Goal: Task Accomplishment & Management: Use online tool/utility

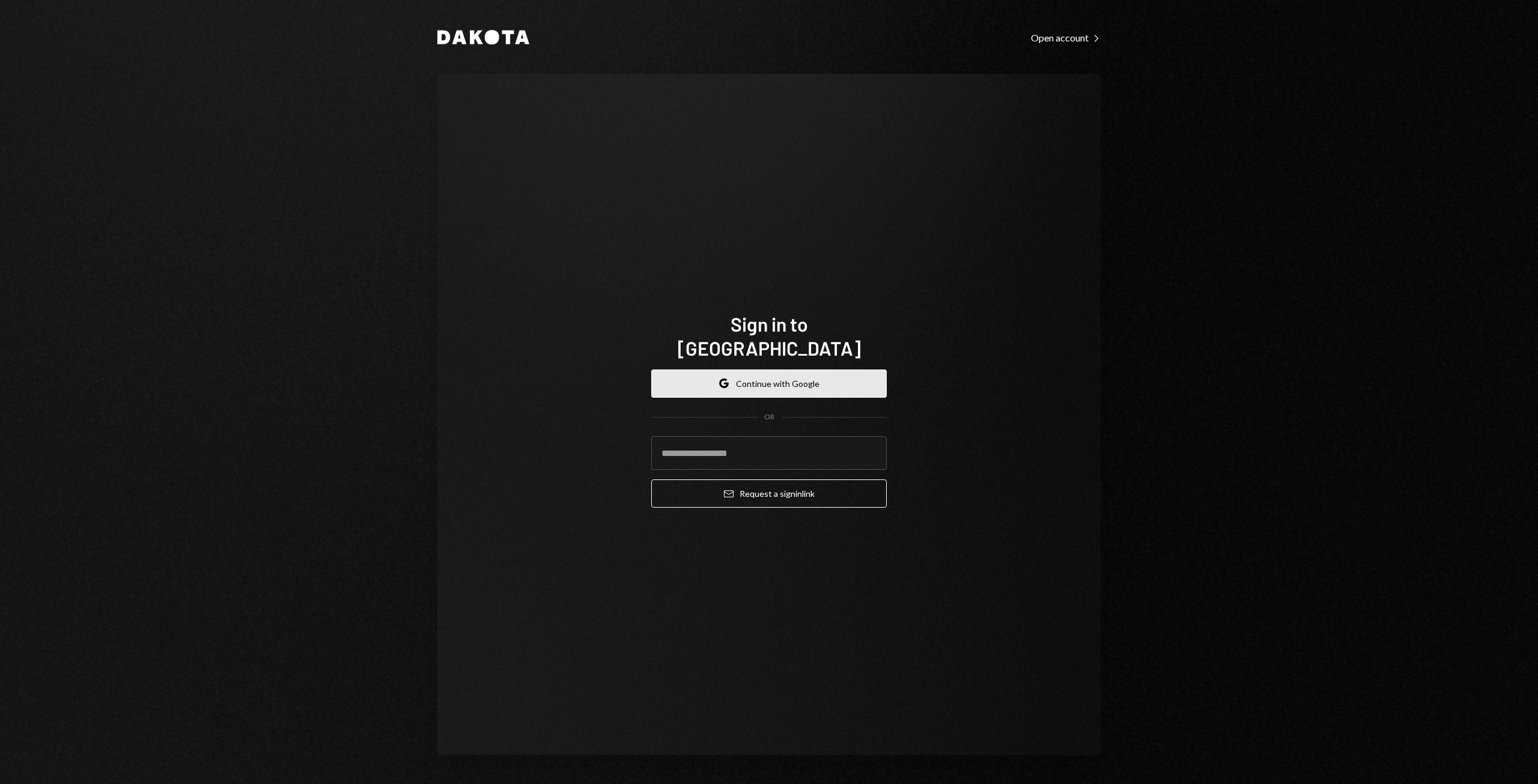
click at [730, 379] on button "Google Continue with Google" at bounding box center [768, 384] width 235 height 28
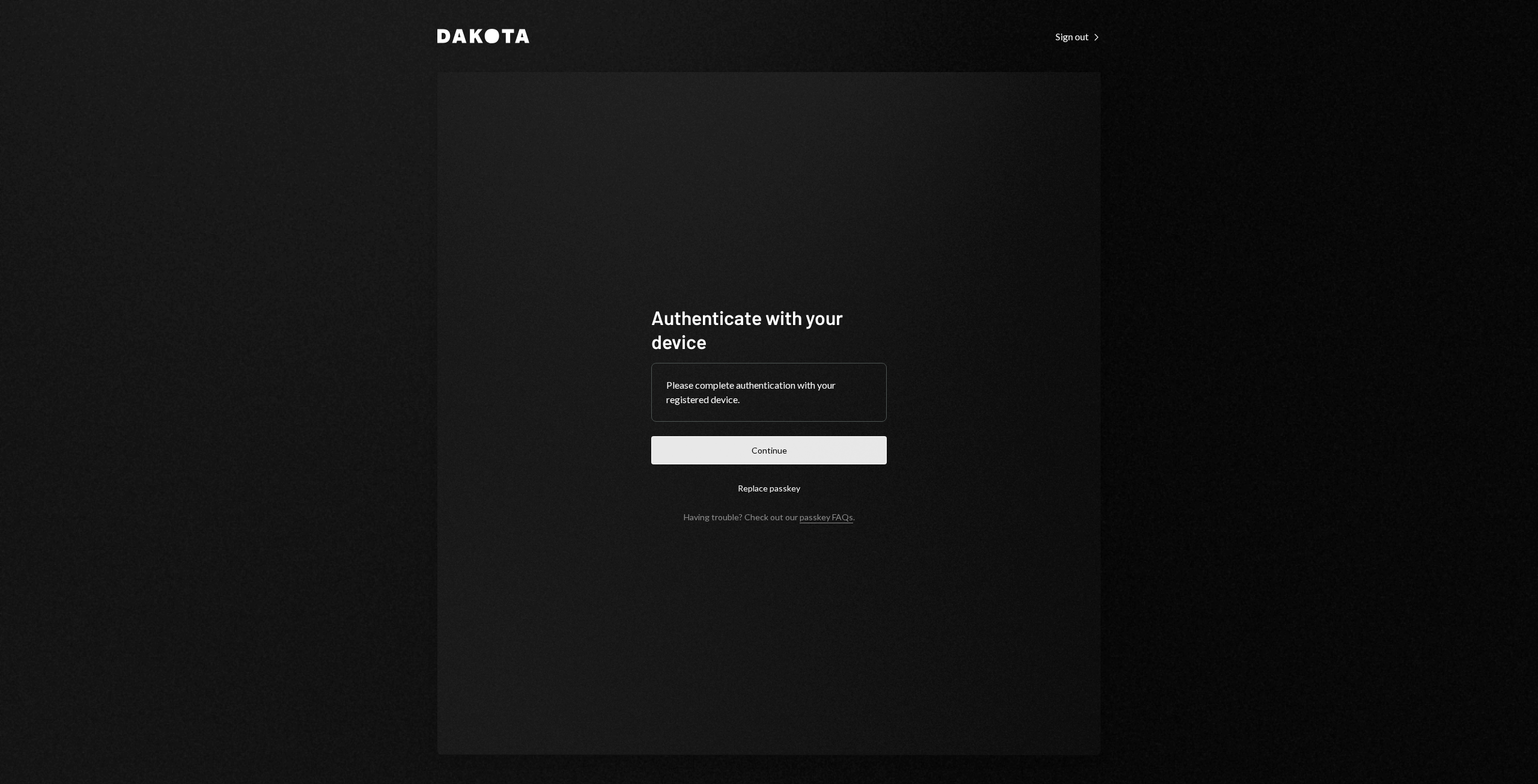
click at [747, 448] on button "Continue" at bounding box center [768, 450] width 235 height 28
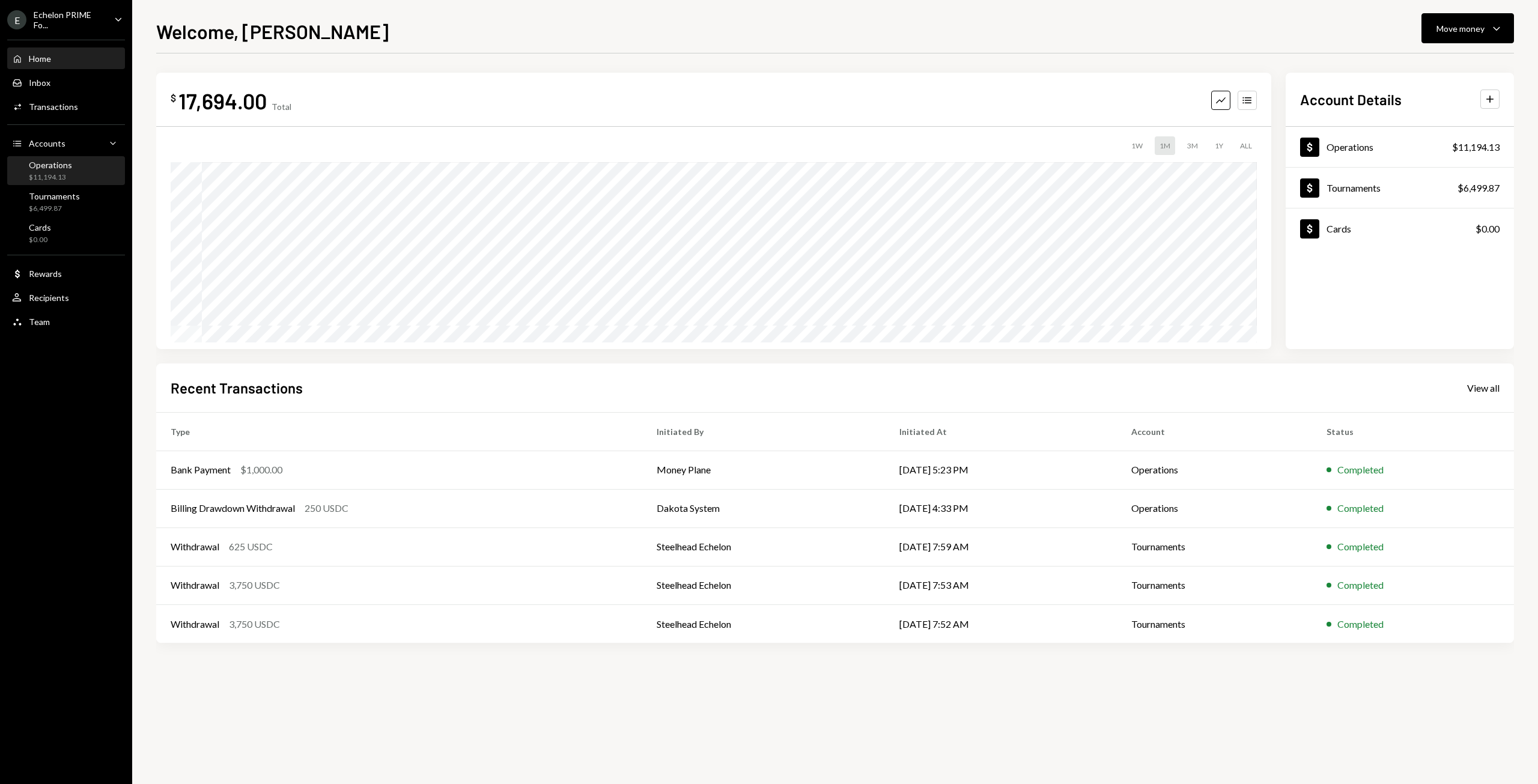
click at [76, 171] on div "Operations $11,194.13" at bounding box center [66, 171] width 108 height 23
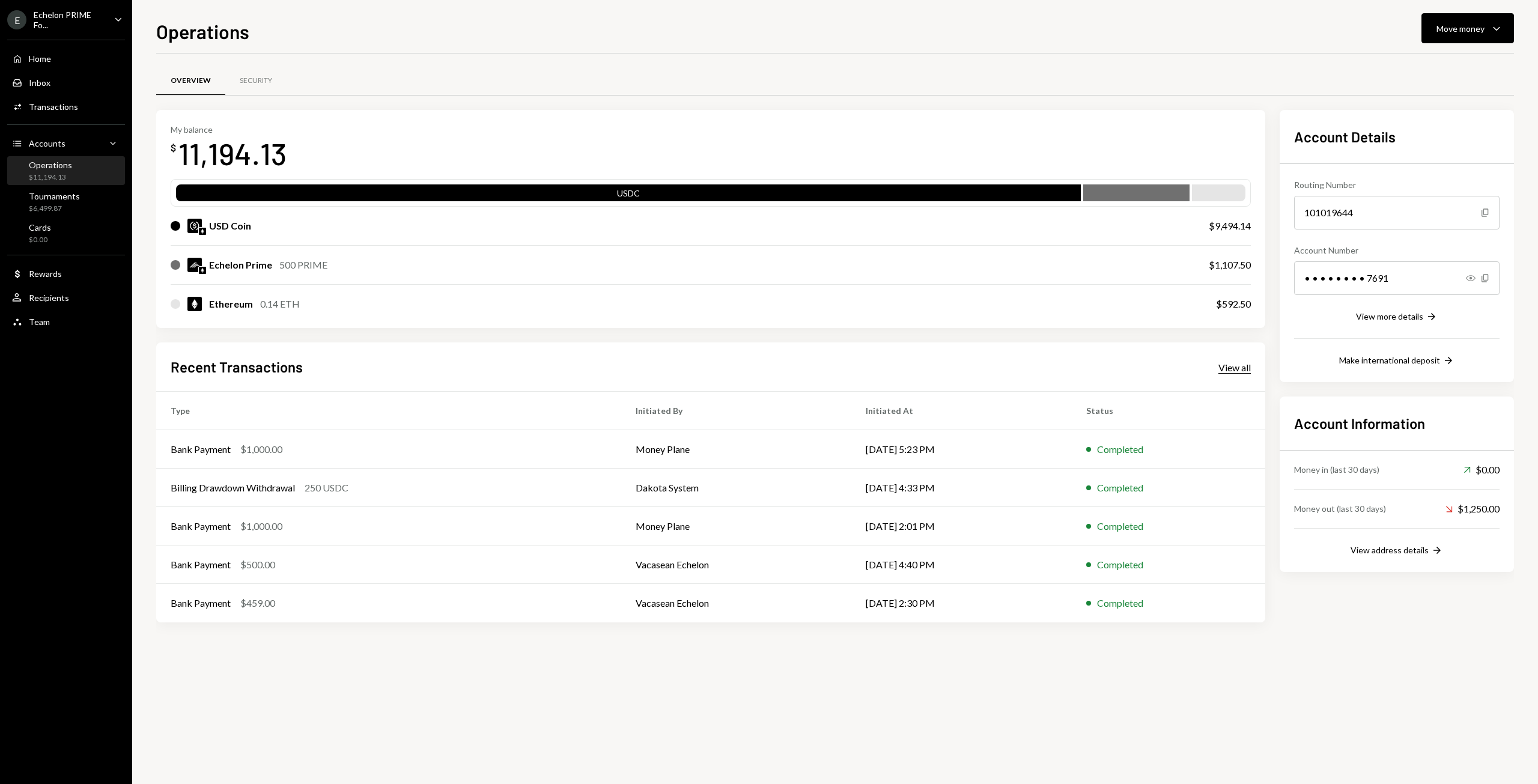
click at [1234, 362] on div "View all" at bounding box center [1234, 368] width 33 height 12
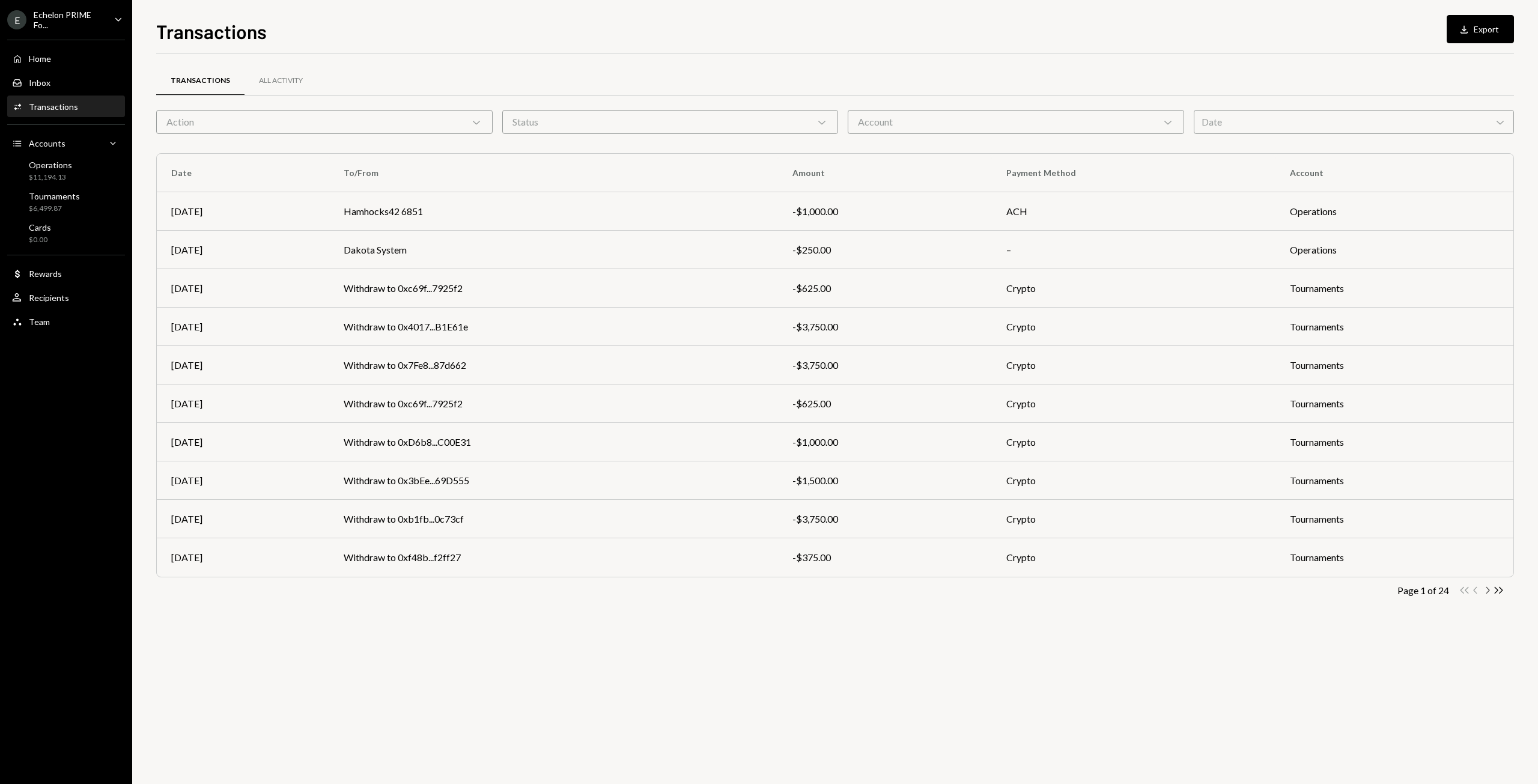
click at [1489, 588] on icon "Chevron Right" at bounding box center [1487, 590] width 11 height 11
click at [436, 561] on td "Akeem - ACH 0217" at bounding box center [554, 557] width 450 height 39
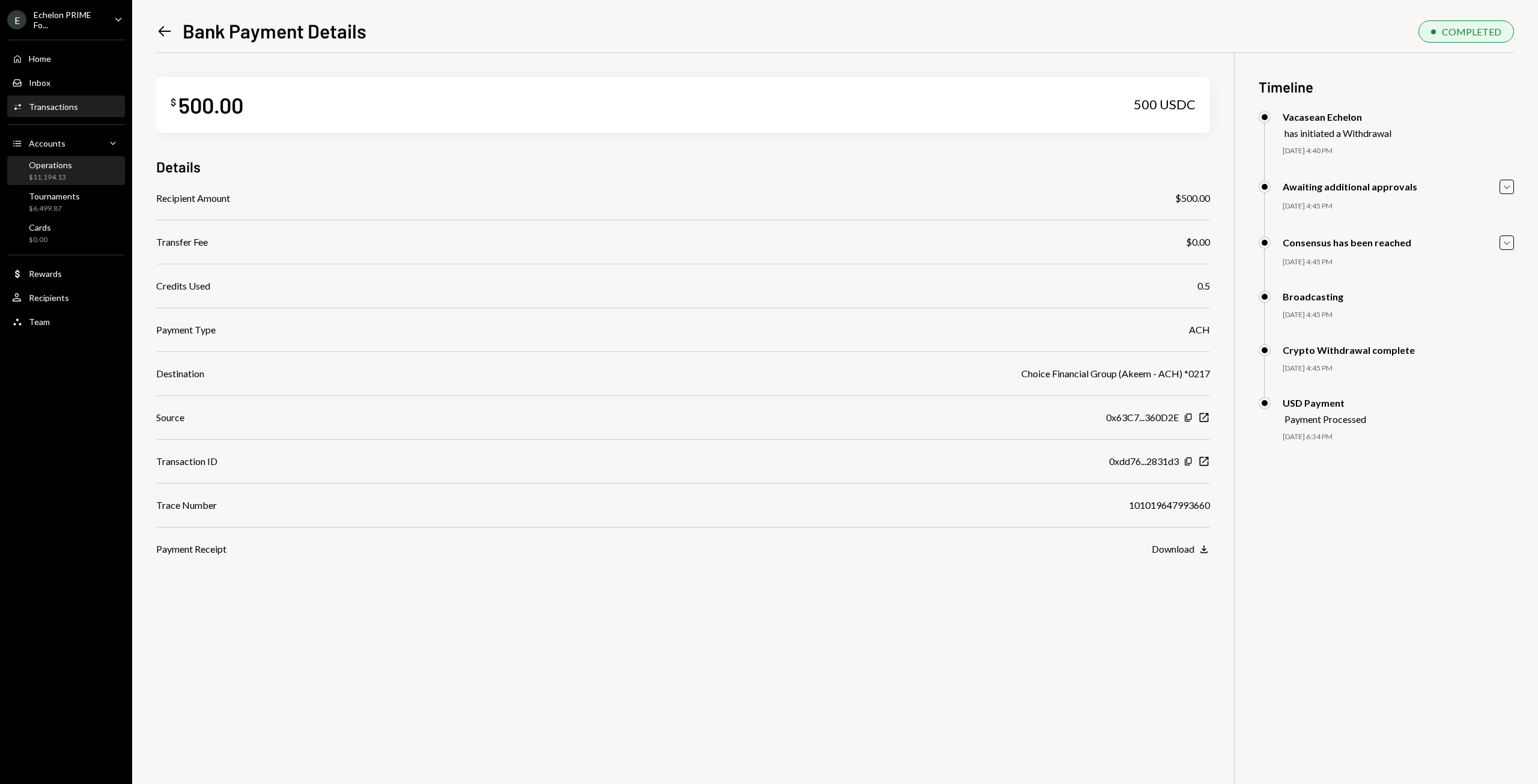
click at [66, 168] on div "Operations" at bounding box center [50, 165] width 43 height 11
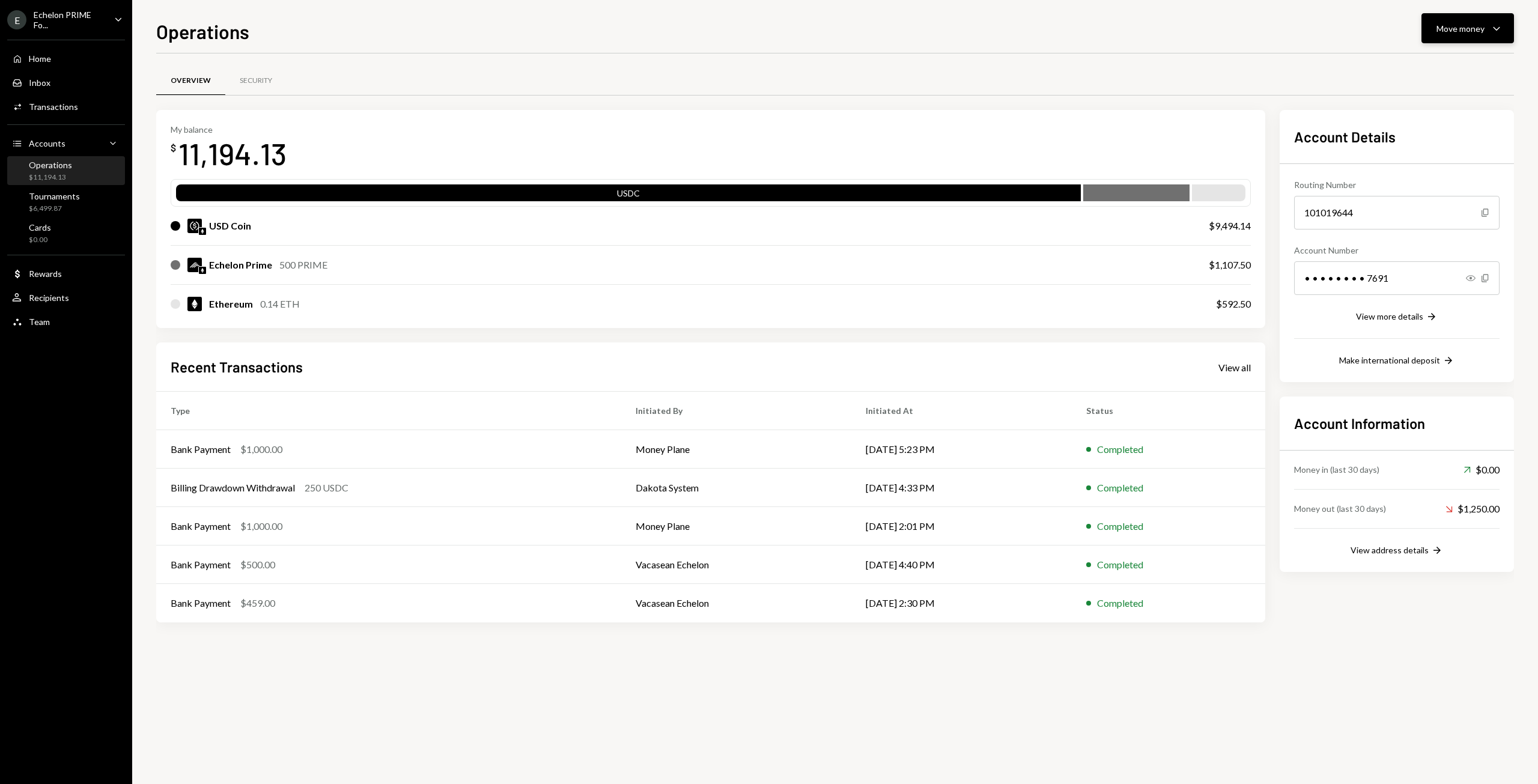
click at [1494, 30] on icon "Caret Down" at bounding box center [1496, 28] width 14 height 14
click at [1432, 63] on div "Send" at bounding box center [1457, 64] width 87 height 12
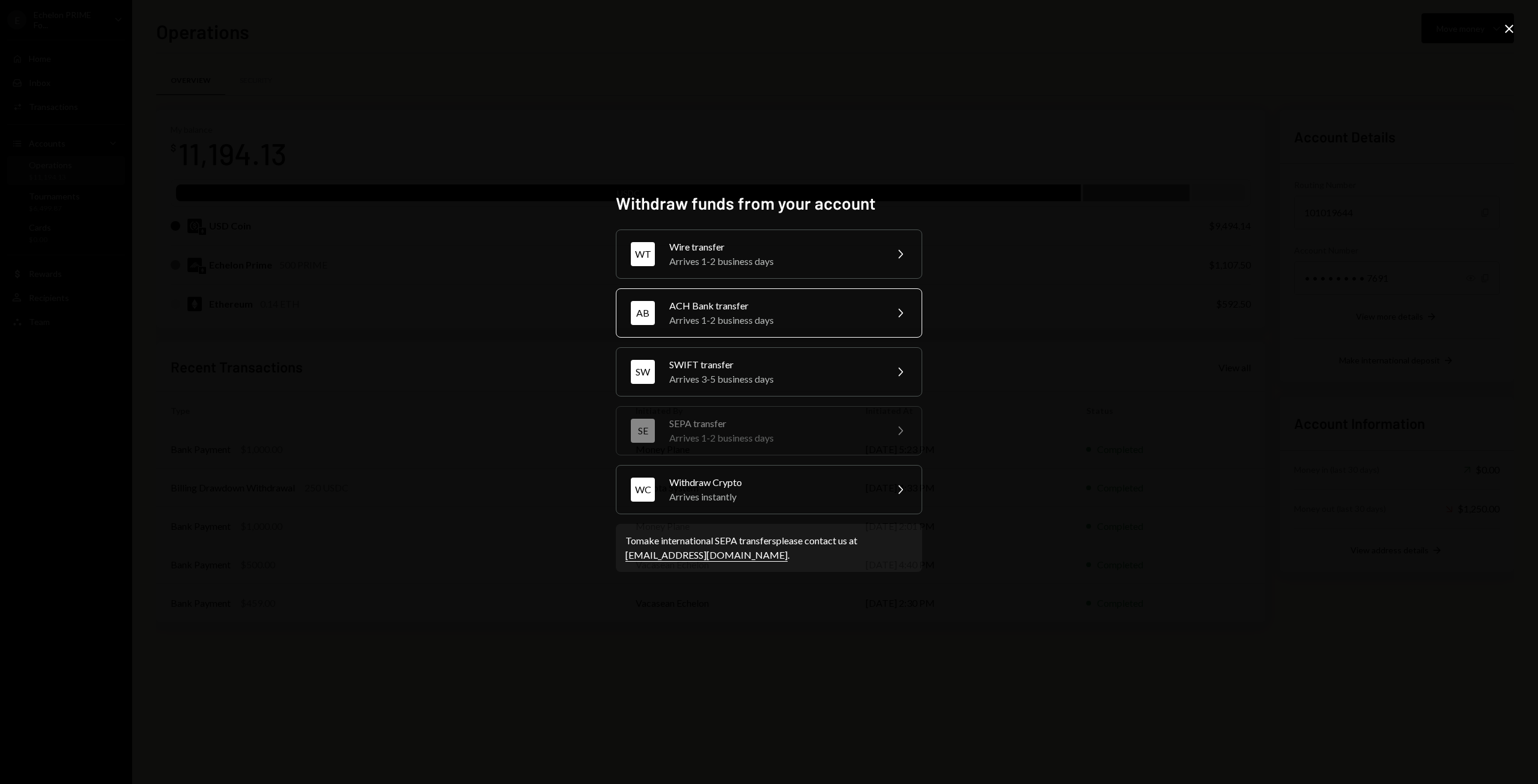
click at [797, 317] on div "Arrives 1-2 business days" at bounding box center [773, 320] width 209 height 14
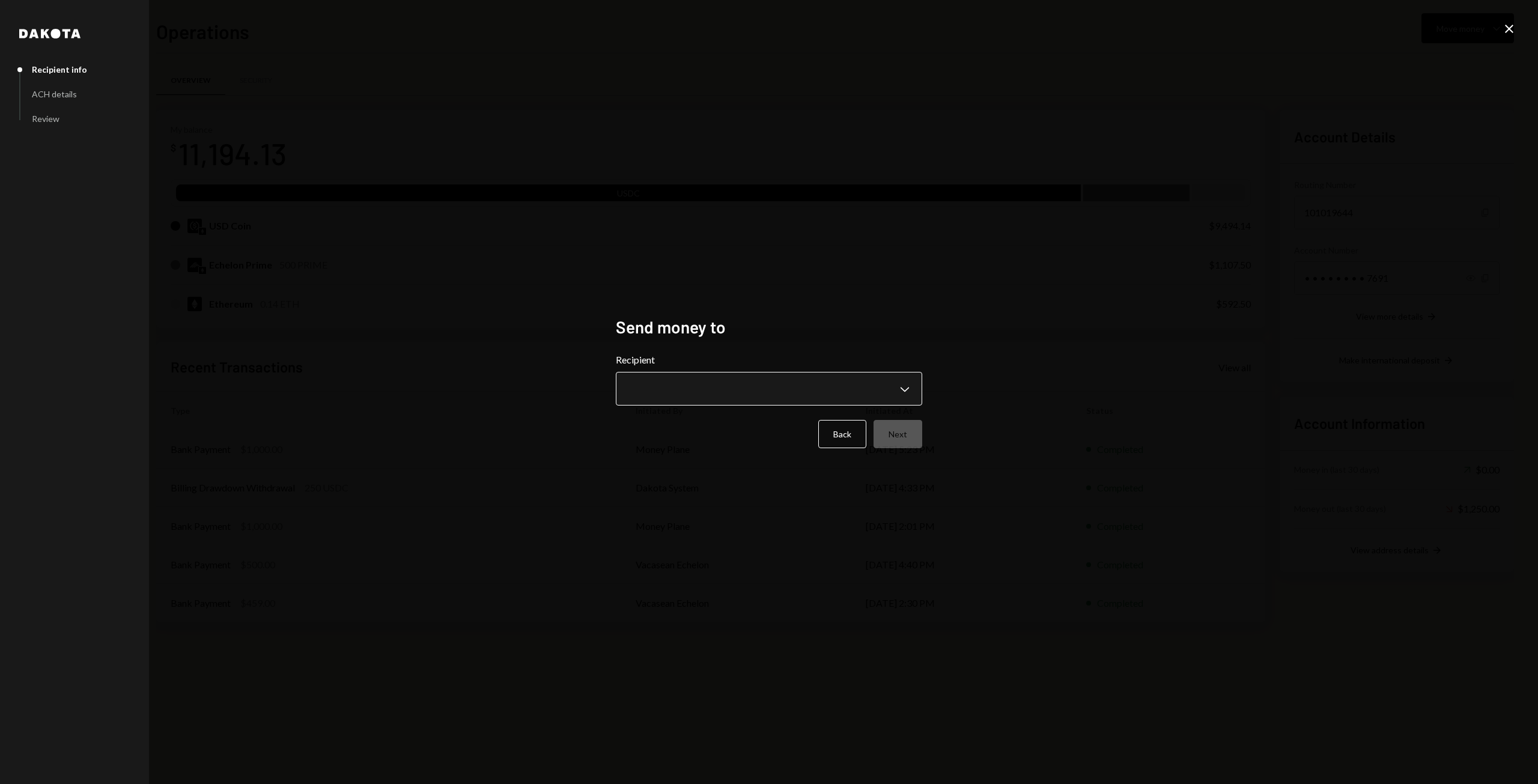
click at [906, 389] on body "E Echelon PRIME Fo... Caret Down Home Home Inbox Inbox Activities Transactions …" at bounding box center [769, 392] width 1538 height 784
select select "**********"
click at [902, 437] on button "Next" at bounding box center [897, 434] width 49 height 28
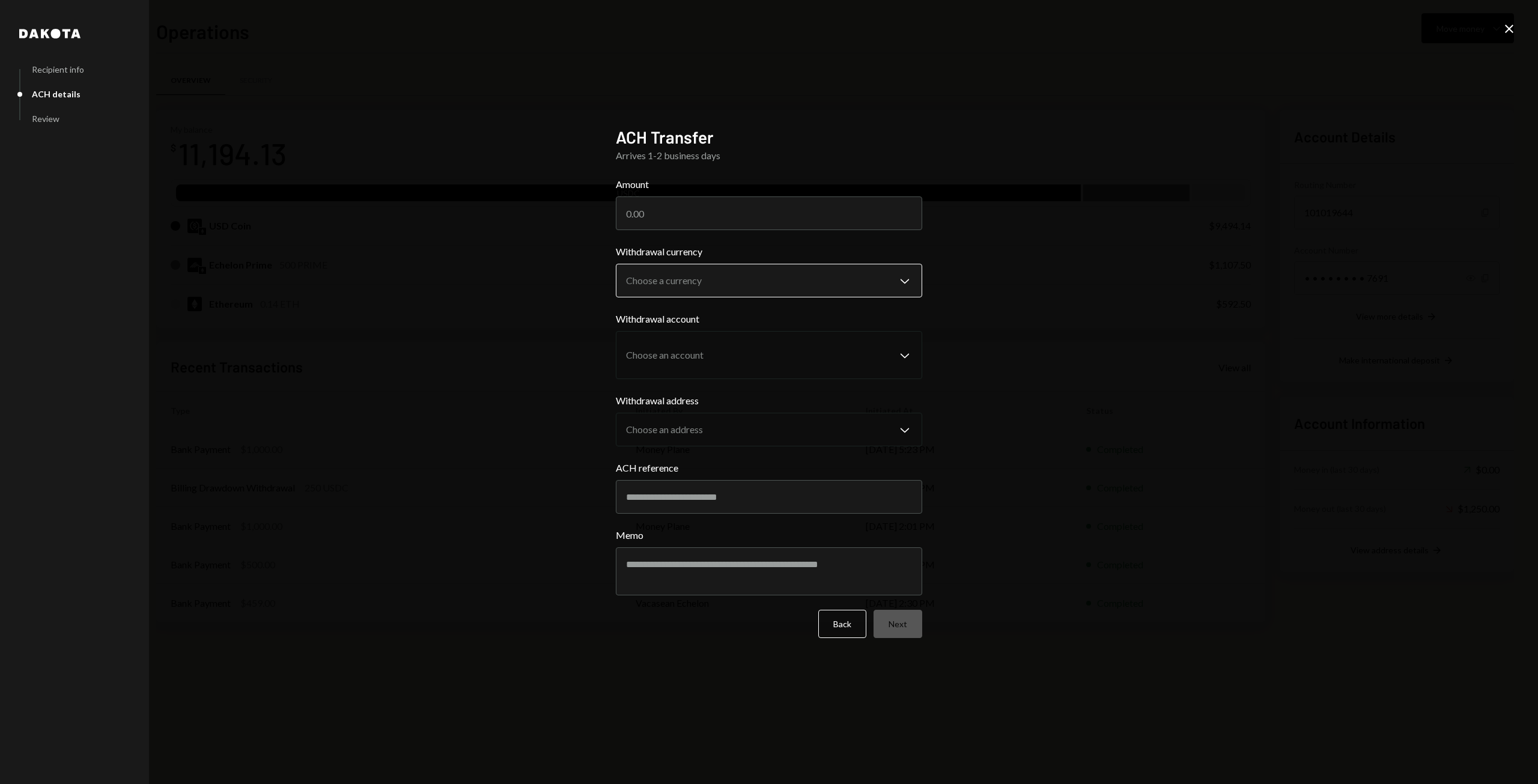
click at [843, 282] on body "E Echelon PRIME Fo... Caret Down Home Home Inbox Inbox Activities Transactions …" at bounding box center [769, 392] width 1538 height 784
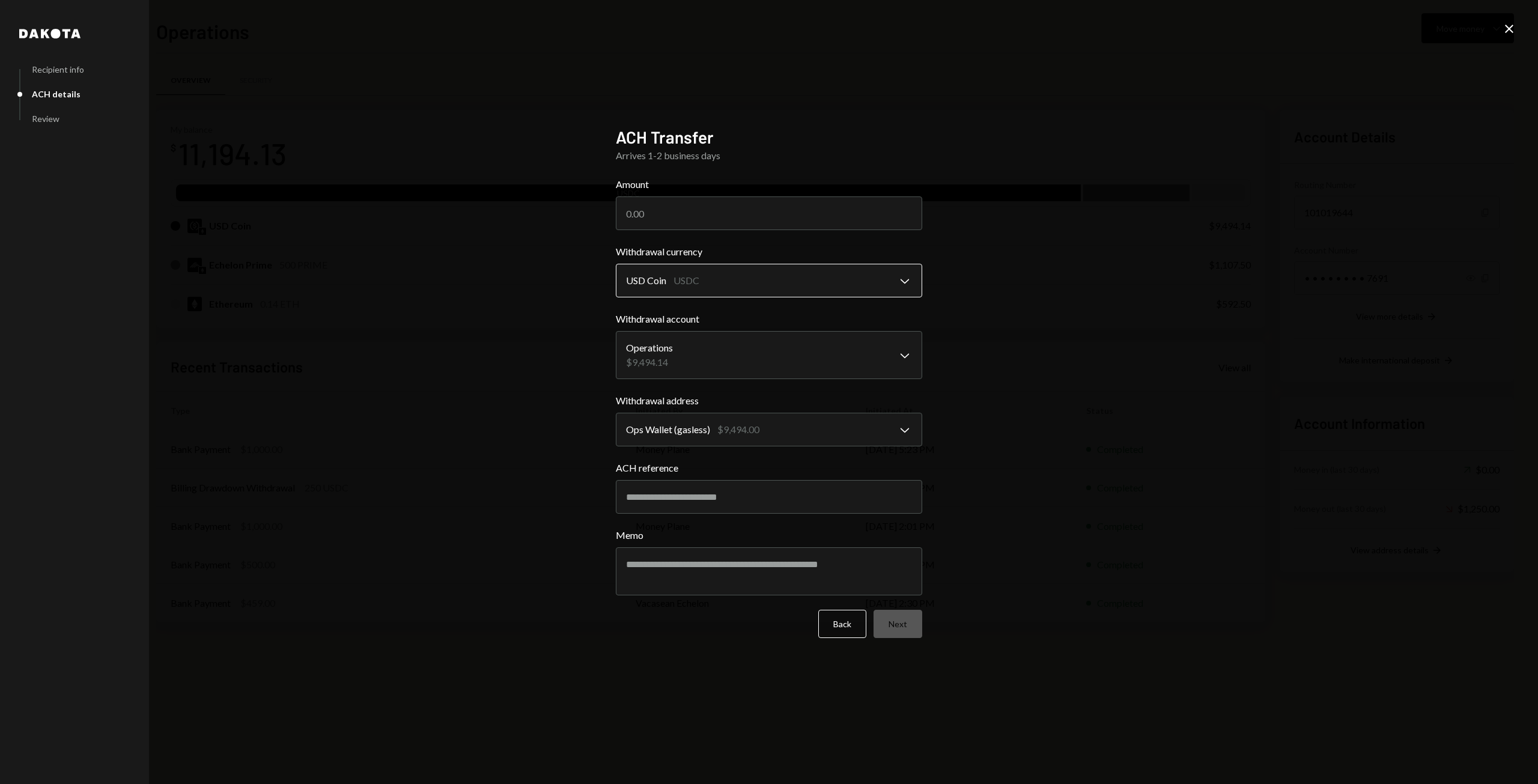
click at [908, 287] on body "E Echelon PRIME Fo... Caret Down Home Home Inbox Inbox Activities Transactions …" at bounding box center [769, 392] width 1538 height 784
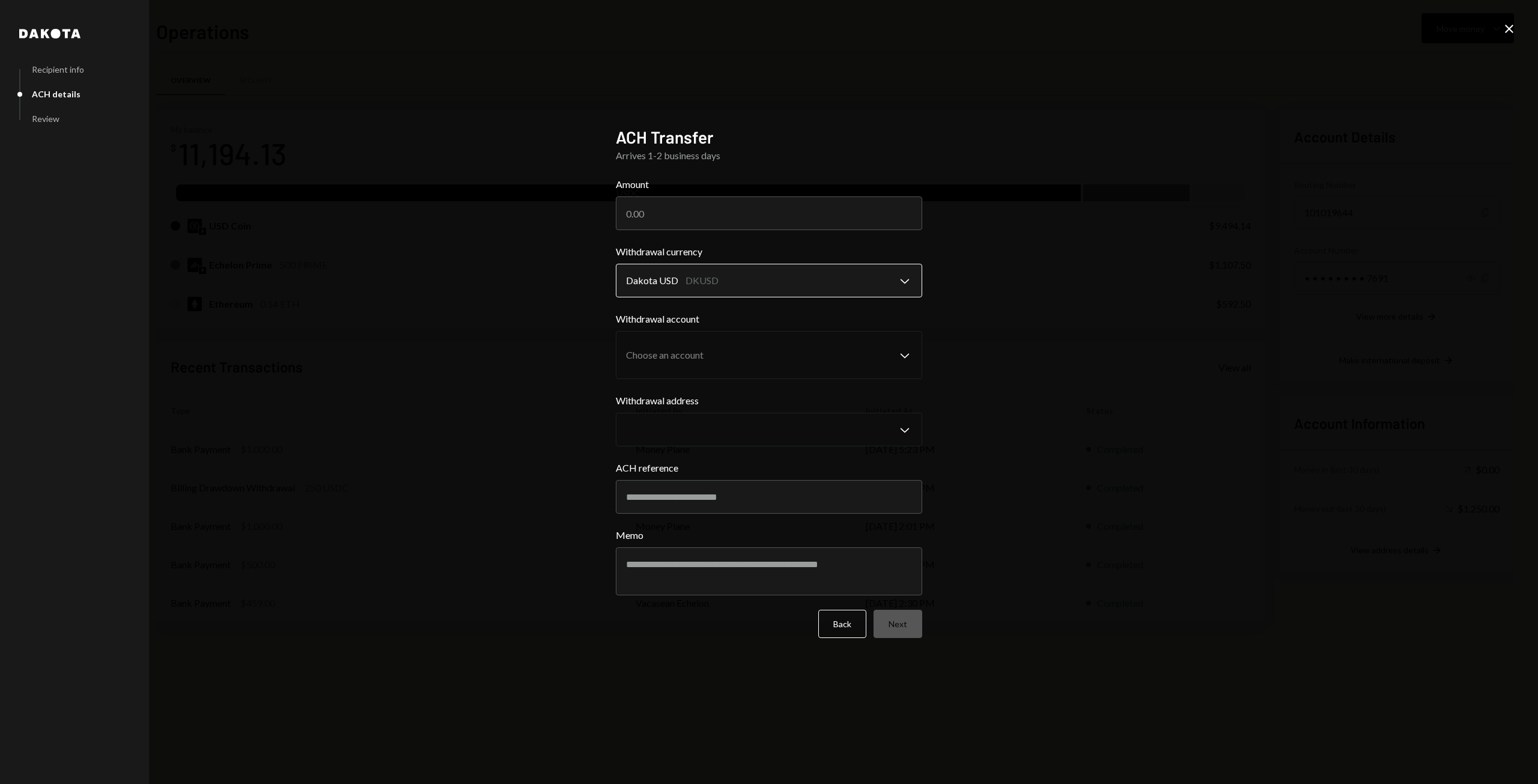
click at [898, 277] on body "E Echelon PRIME Fo... Caret Down Home Home Inbox Inbox Activities Transactions …" at bounding box center [769, 392] width 1538 height 784
click at [807, 280] on body "E Echelon PRIME Fo... Caret Down Home Home Inbox Inbox Activities Transactions …" at bounding box center [769, 392] width 1538 height 784
select select "****"
drag, startPoint x: 720, startPoint y: 329, endPoint x: 720, endPoint y: 317, distance: 12.0
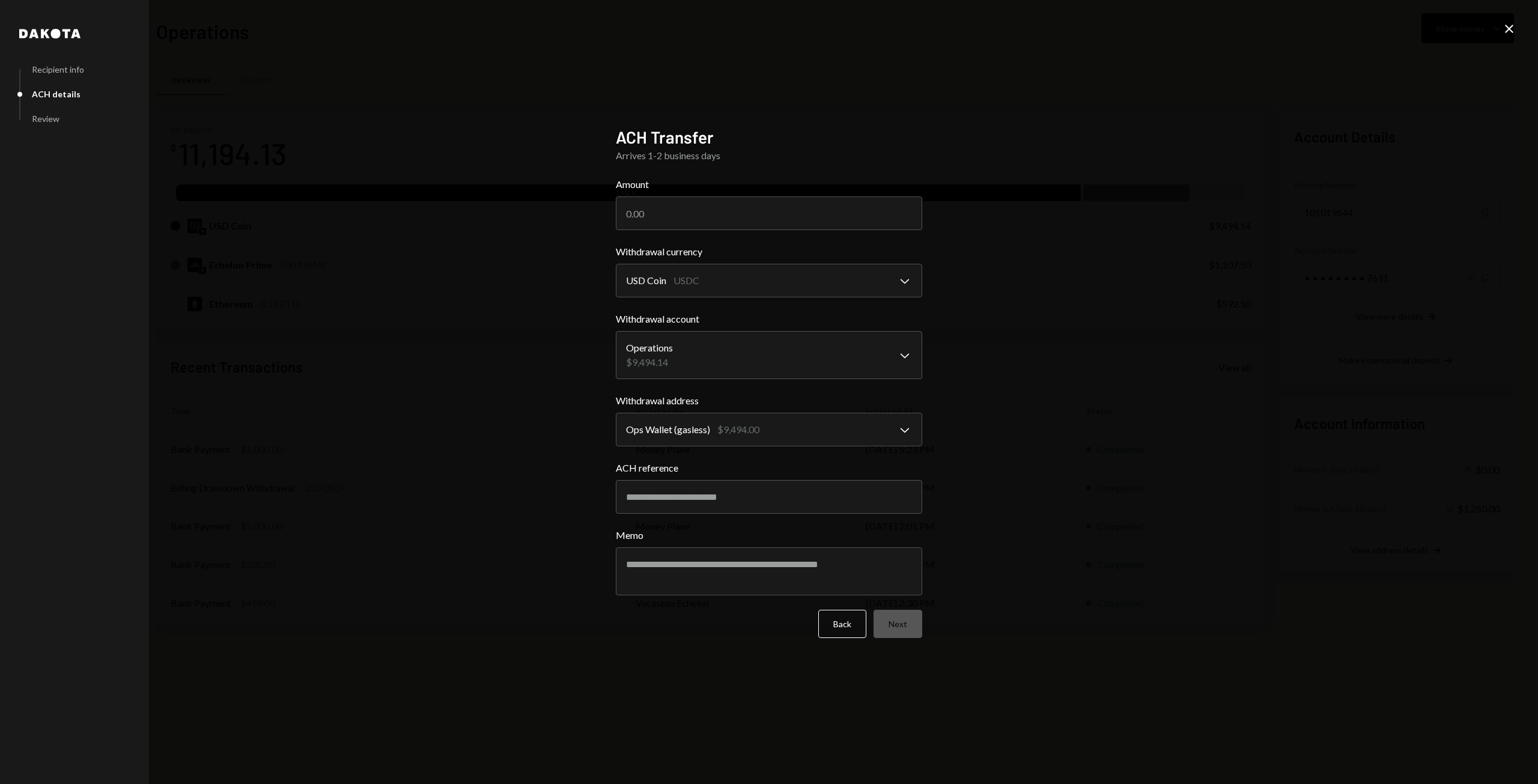
click at [394, 372] on div "**********" at bounding box center [769, 392] width 1538 height 784
click at [818, 621] on div "Back Next" at bounding box center [768, 623] width 306 height 28
click at [1510, 29] on icon at bounding box center [1509, 29] width 9 height 9
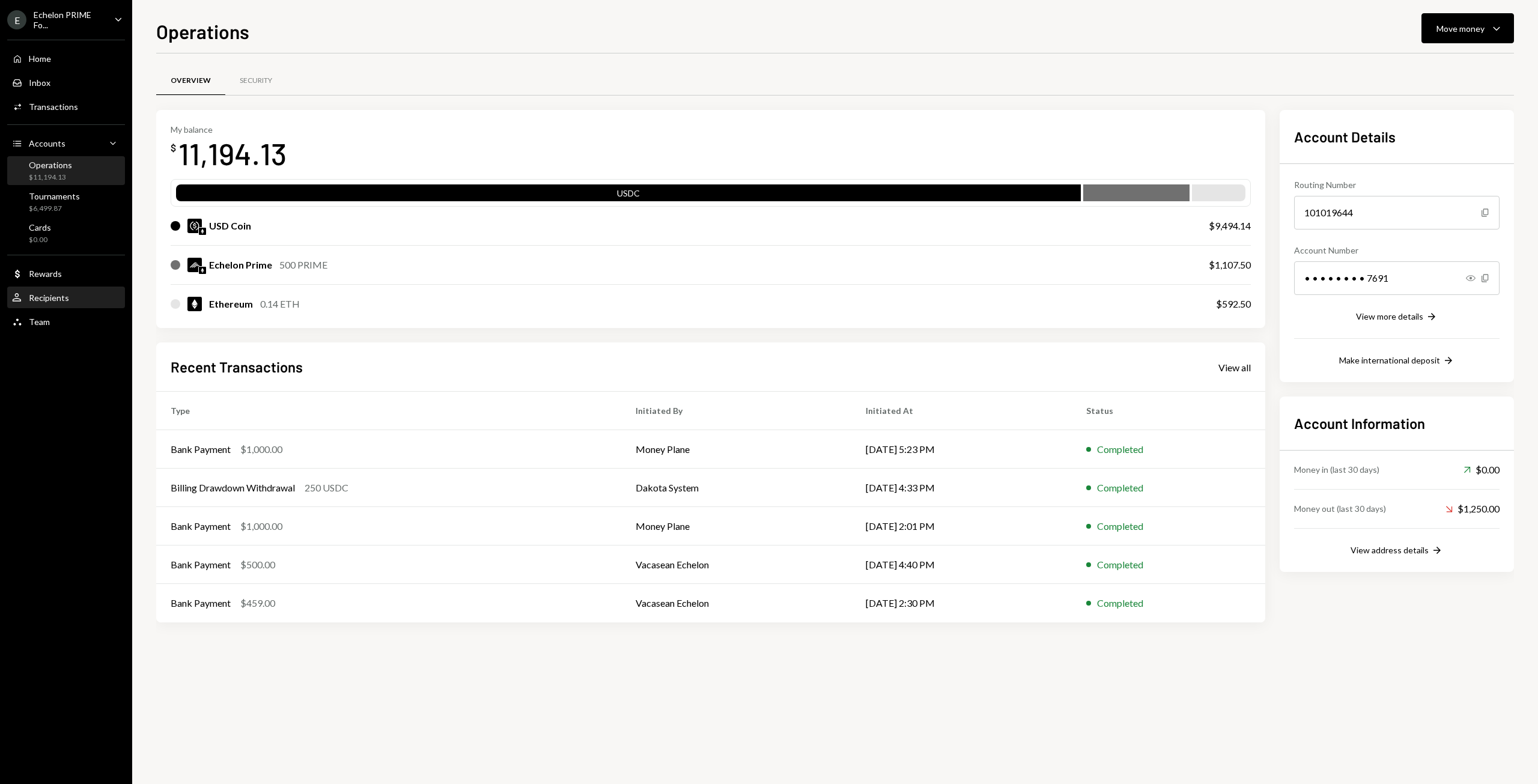
click at [52, 296] on div "Recipients" at bounding box center [49, 298] width 41 height 11
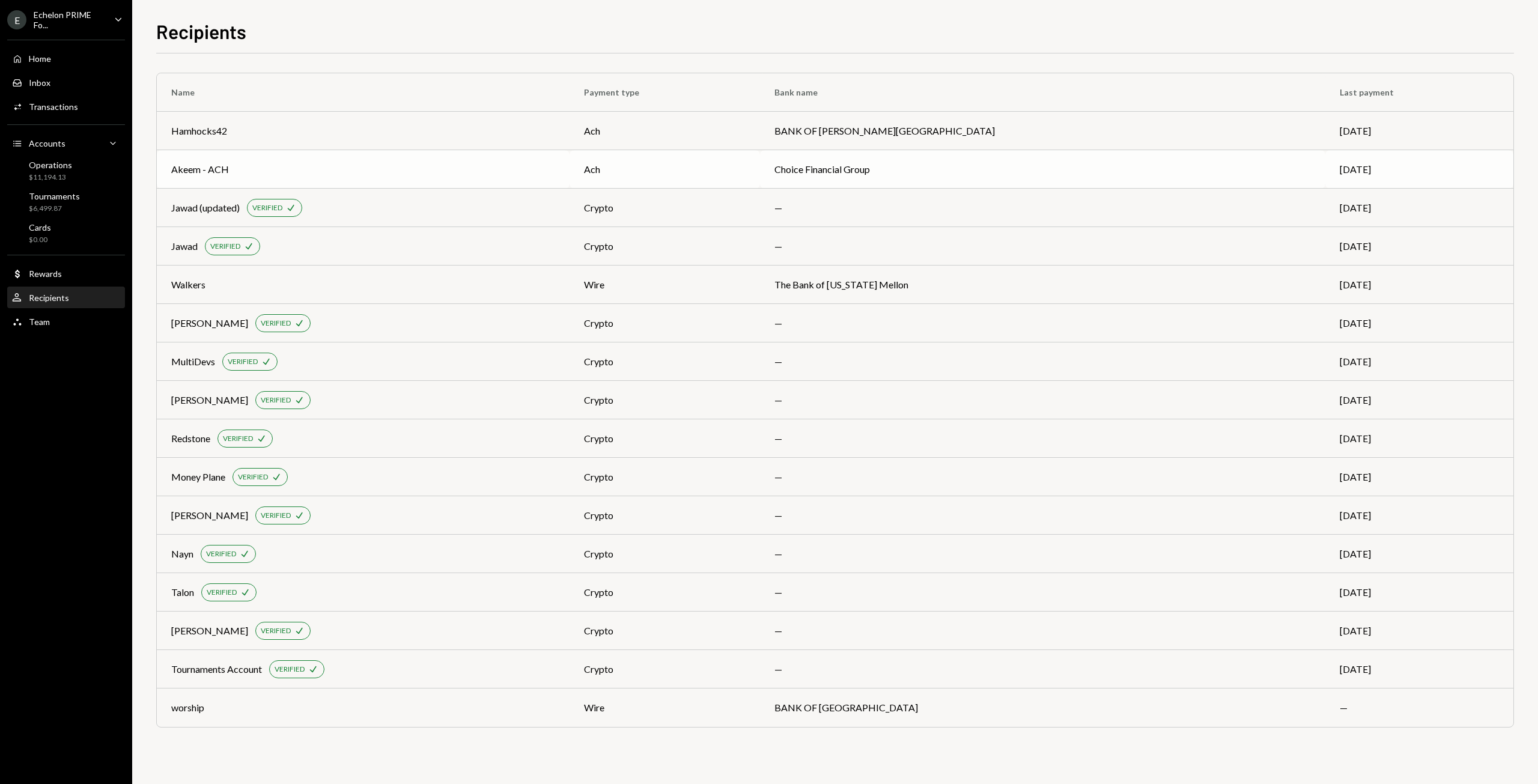
click at [208, 167] on div "Akeem - ACH" at bounding box center [199, 169] width 57 height 14
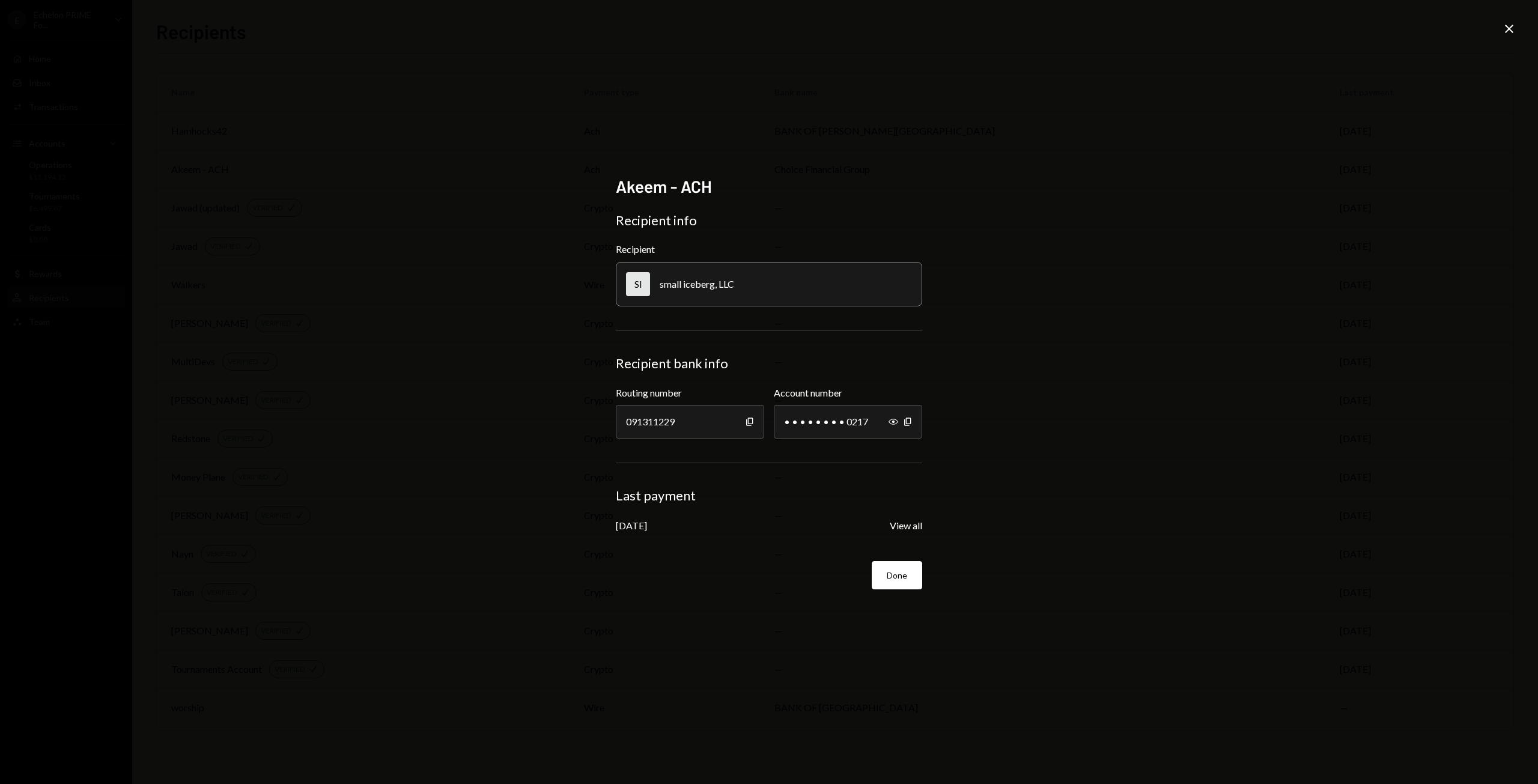
click at [407, 426] on div "Akeem - ACH Recipient info Recipient SI small iceberg, LLC Recipient bank info …" at bounding box center [769, 392] width 1538 height 784
click at [432, 241] on div "Akeem - ACH Recipient info Recipient SI small iceberg, LLC Recipient bank info …" at bounding box center [769, 392] width 1538 height 784
click at [904, 580] on button "Done" at bounding box center [896, 575] width 50 height 28
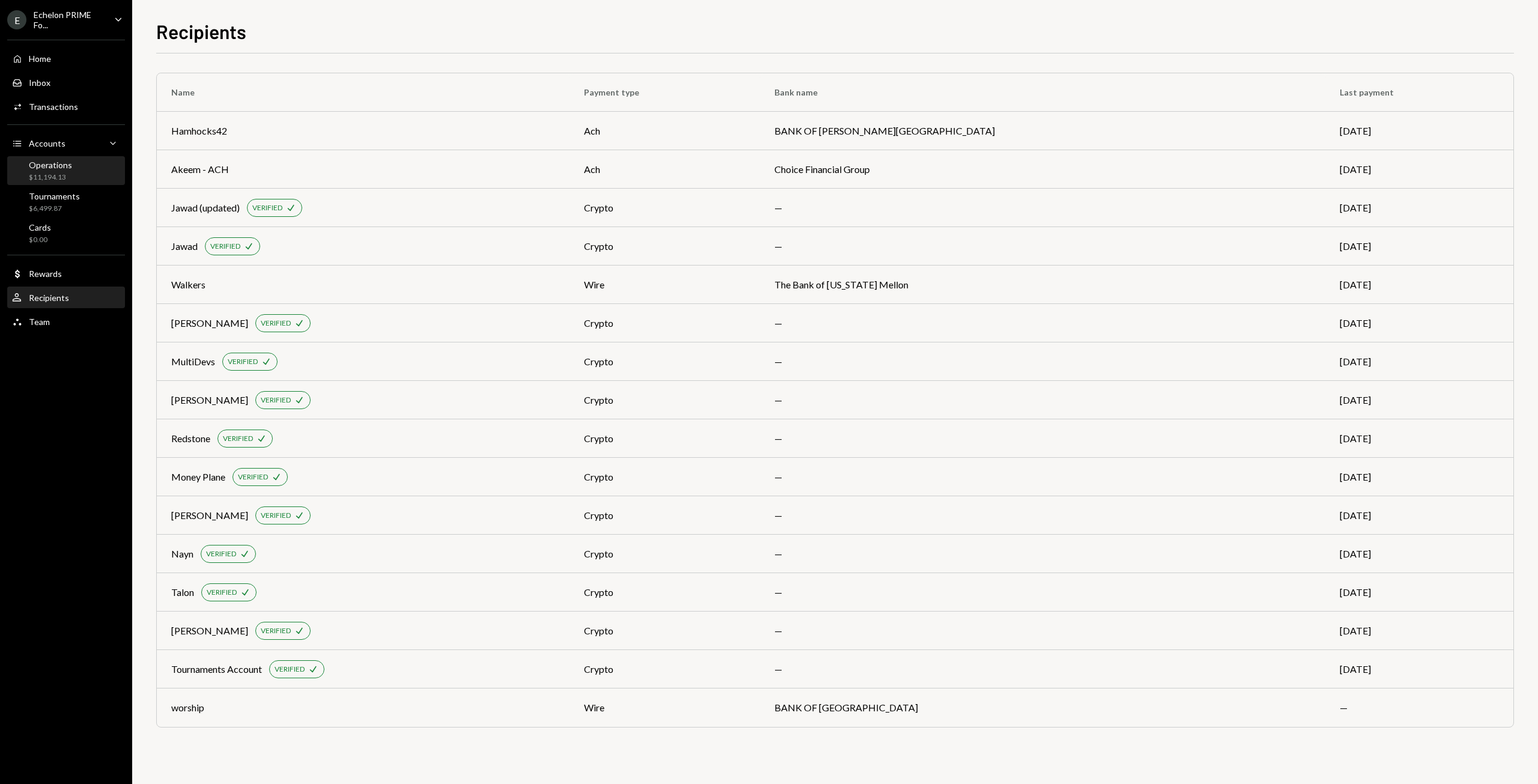
click at [57, 170] on div "Operations $11,194.13" at bounding box center [50, 171] width 43 height 23
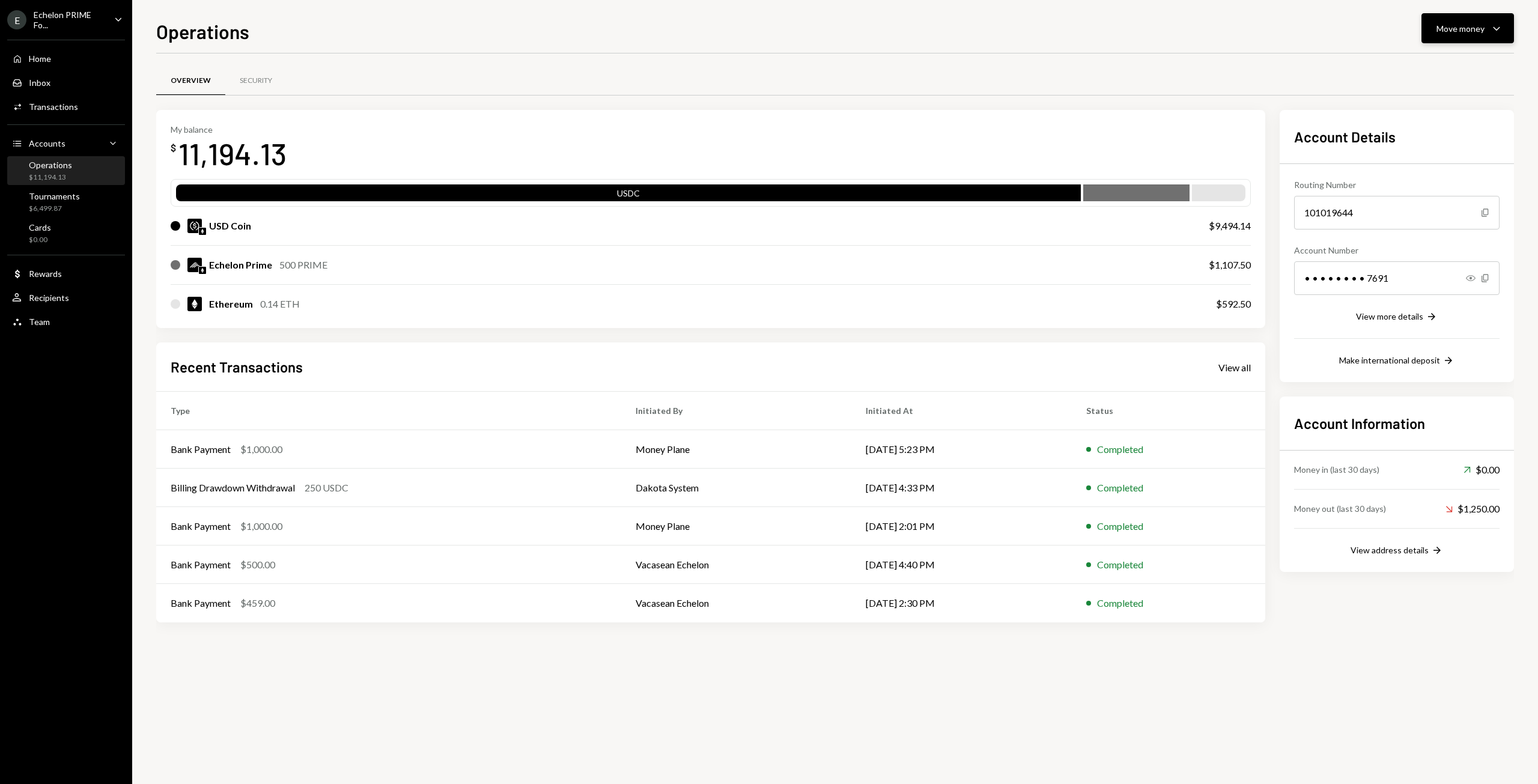
click at [1495, 19] on button "Move money Caret Down" at bounding box center [1467, 28] width 93 height 30
click at [1426, 69] on div "Send" at bounding box center [1457, 64] width 87 height 12
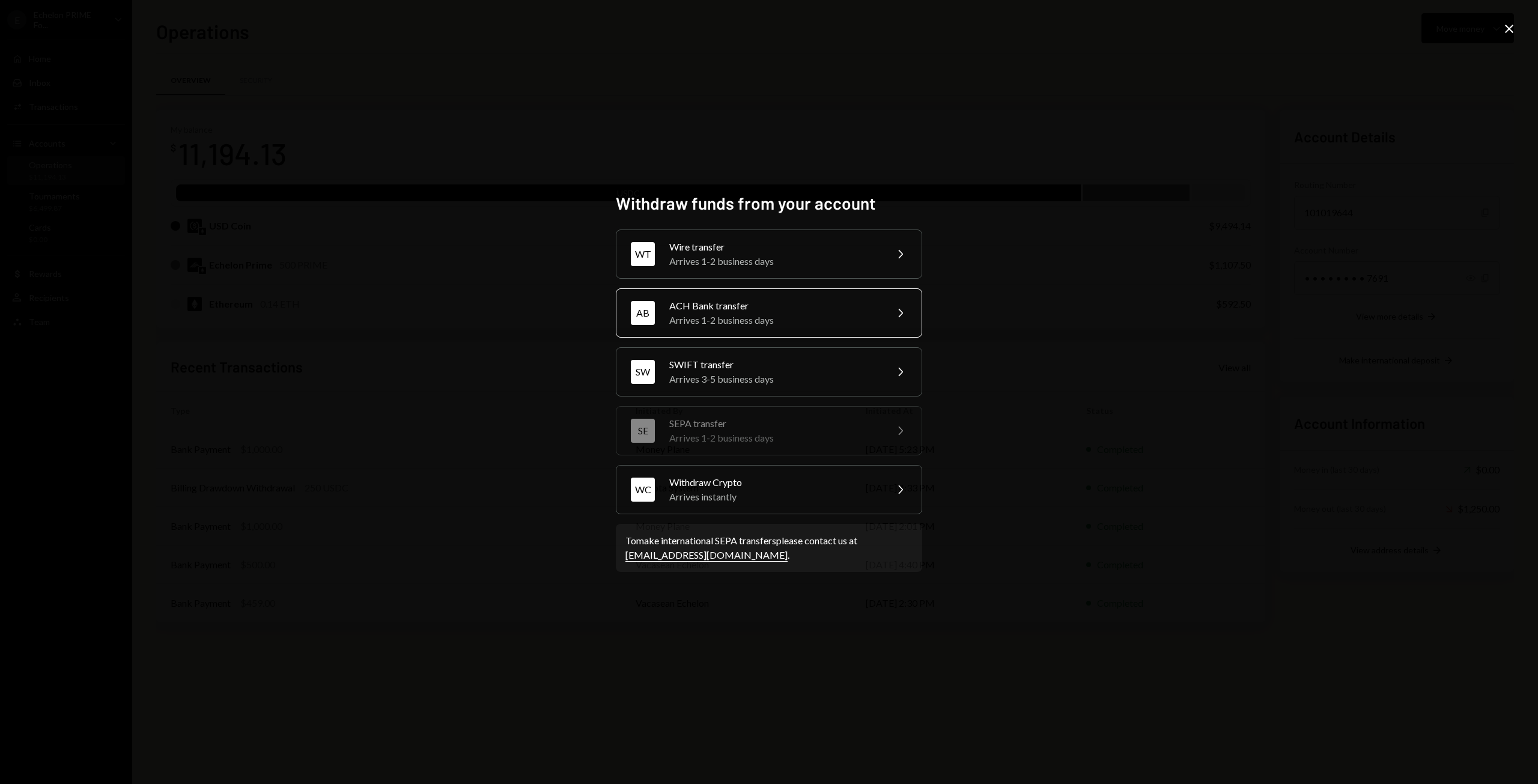
click at [735, 314] on div "Arrives 1-2 business days" at bounding box center [773, 320] width 209 height 14
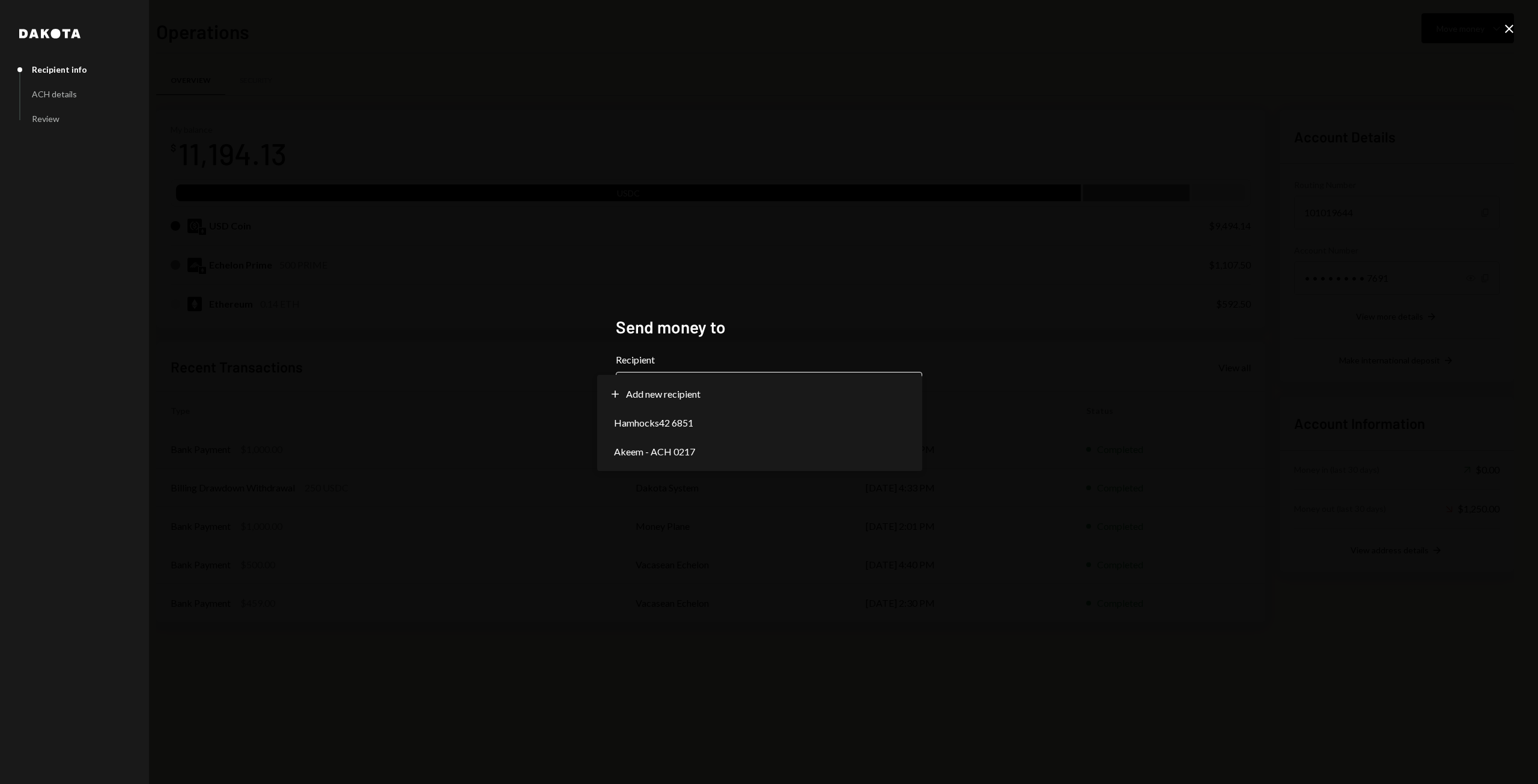
click at [833, 389] on body "E Echelon PRIME Fo... Caret Down Home Home Inbox Inbox Activities Transactions …" at bounding box center [769, 392] width 1538 height 784
select select "**********"
click at [890, 441] on button "Next" at bounding box center [897, 434] width 49 height 28
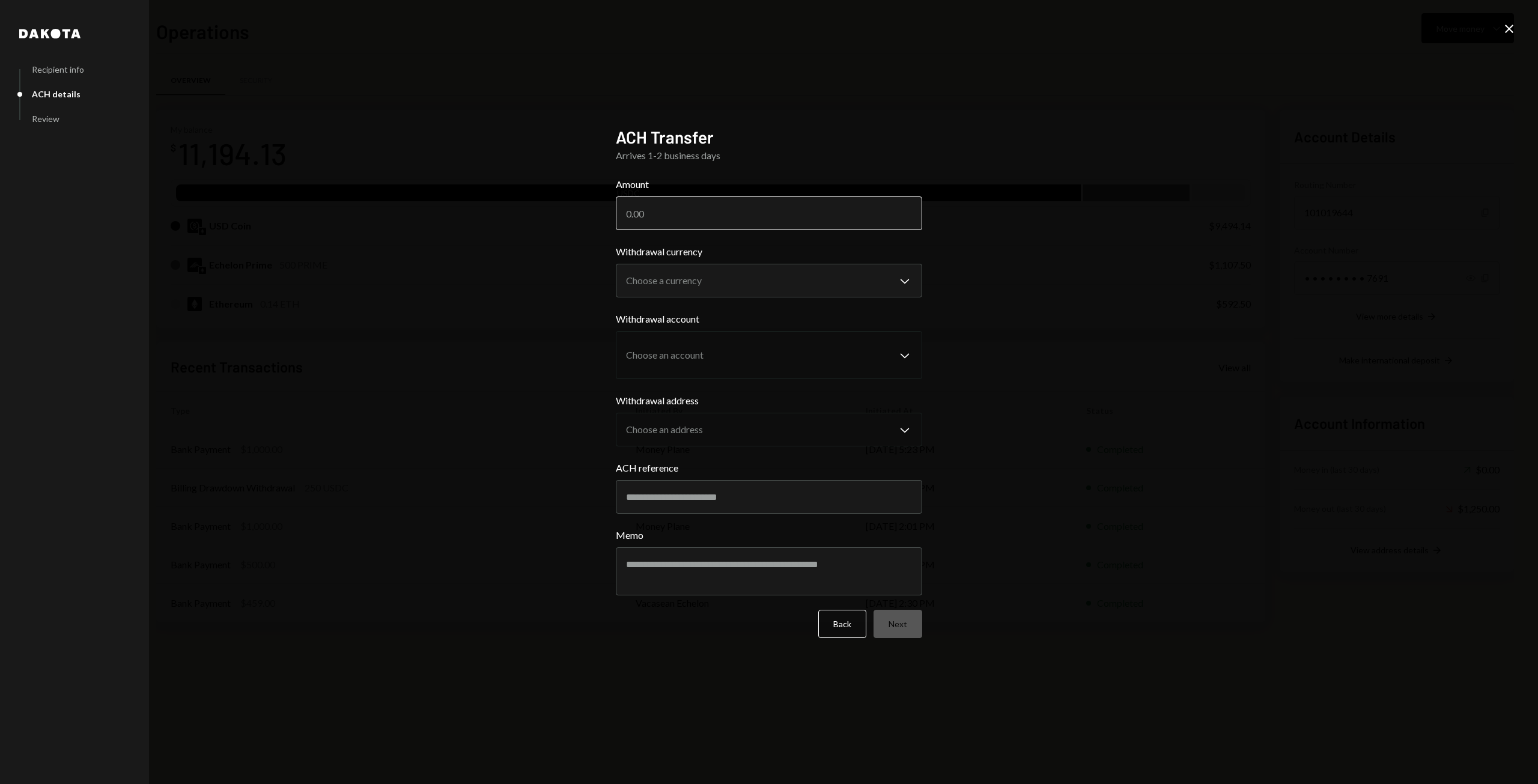
click at [706, 216] on input "Amount" at bounding box center [768, 213] width 306 height 34
type input "50"
click at [735, 270] on body "E Echelon PRIME Fo... Caret Down Home Home Inbox Inbox Activities Transactions …" at bounding box center [769, 392] width 1538 height 784
select select "****"
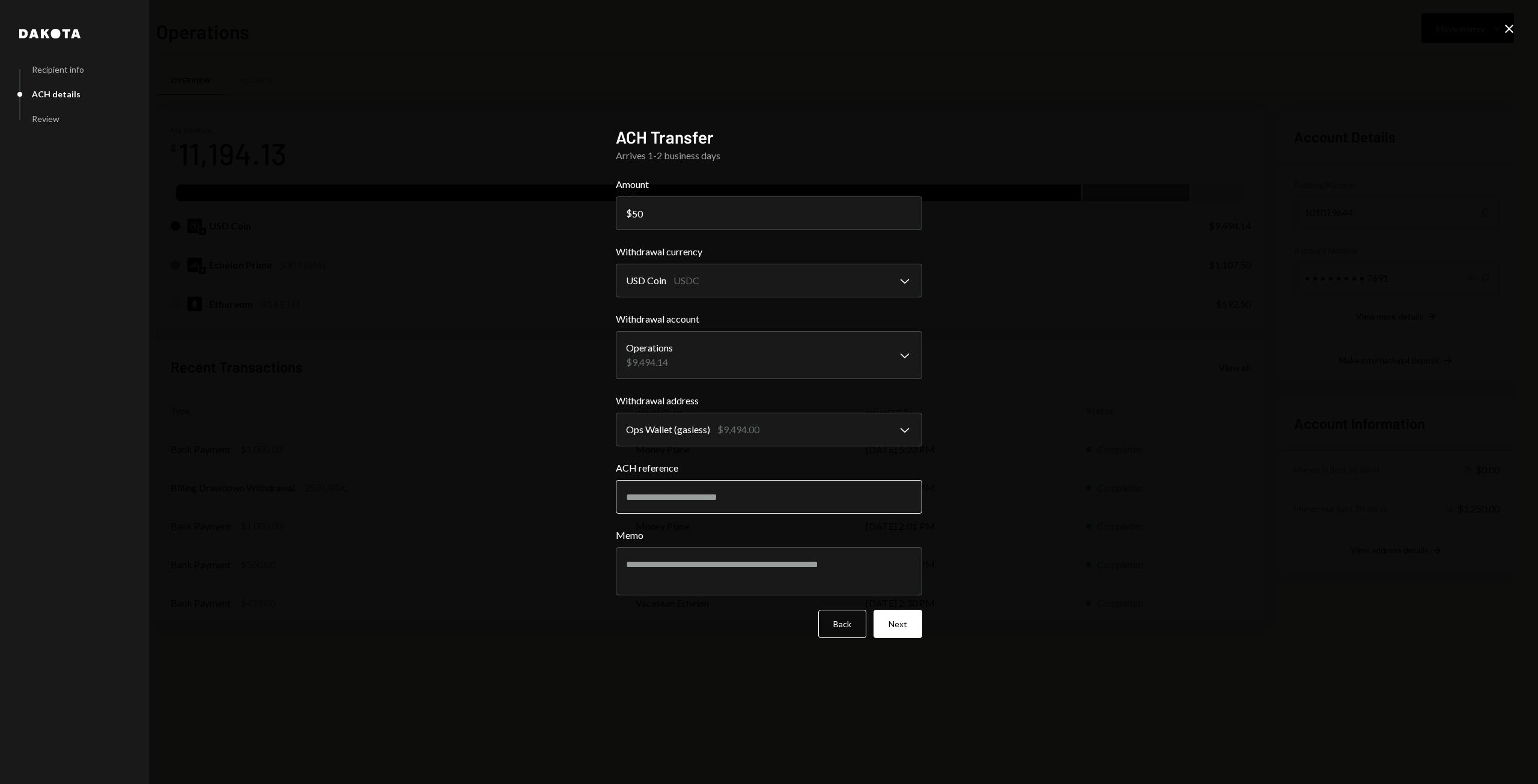
click at [754, 499] on input "ACH reference" at bounding box center [768, 497] width 306 height 34
type input "*********"
click at [862, 573] on textarea "Memo" at bounding box center [768, 571] width 306 height 48
type textarea "**********"
click at [911, 629] on button "Next" at bounding box center [897, 623] width 49 height 28
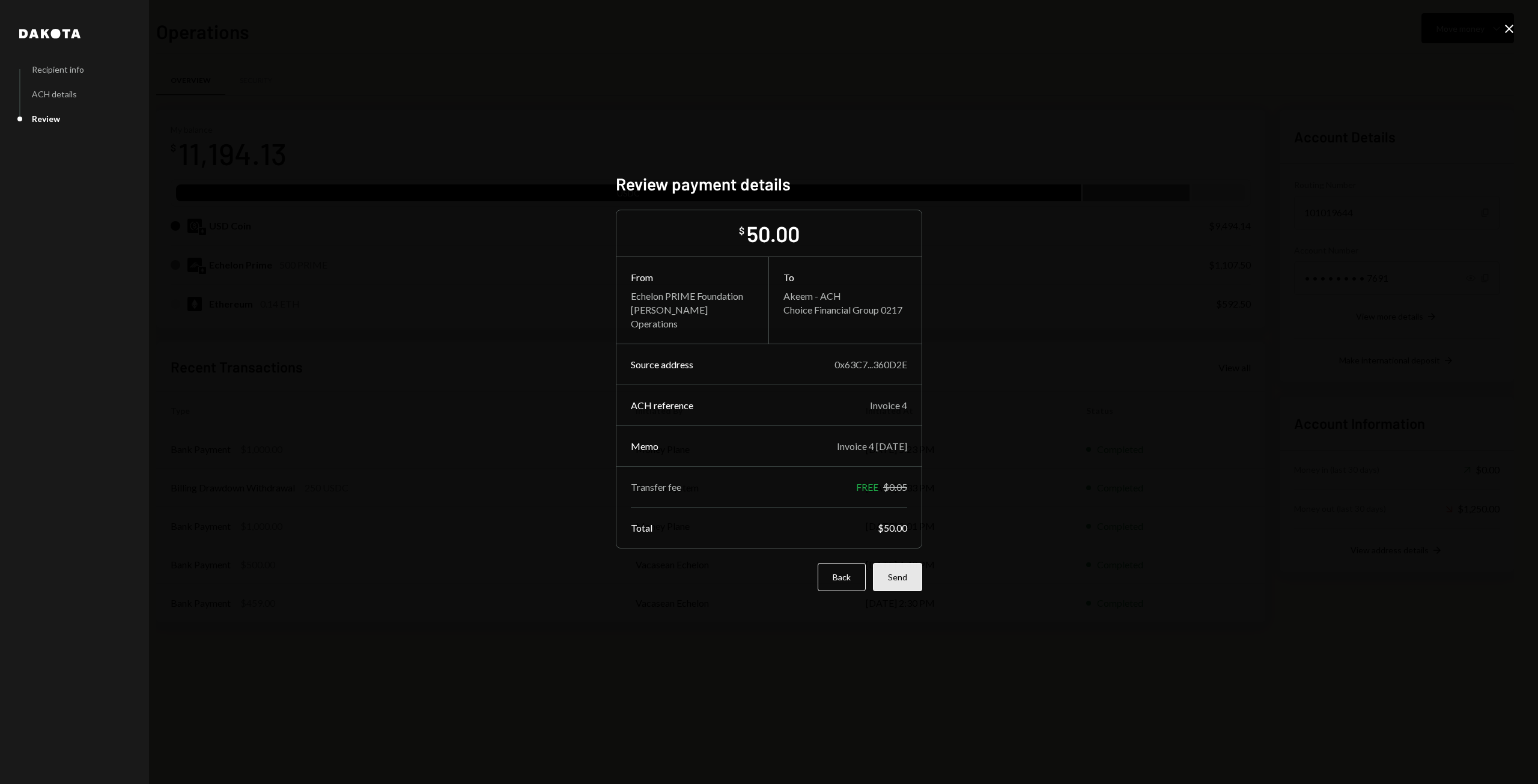
click at [903, 578] on button "Send" at bounding box center [898, 577] width 49 height 28
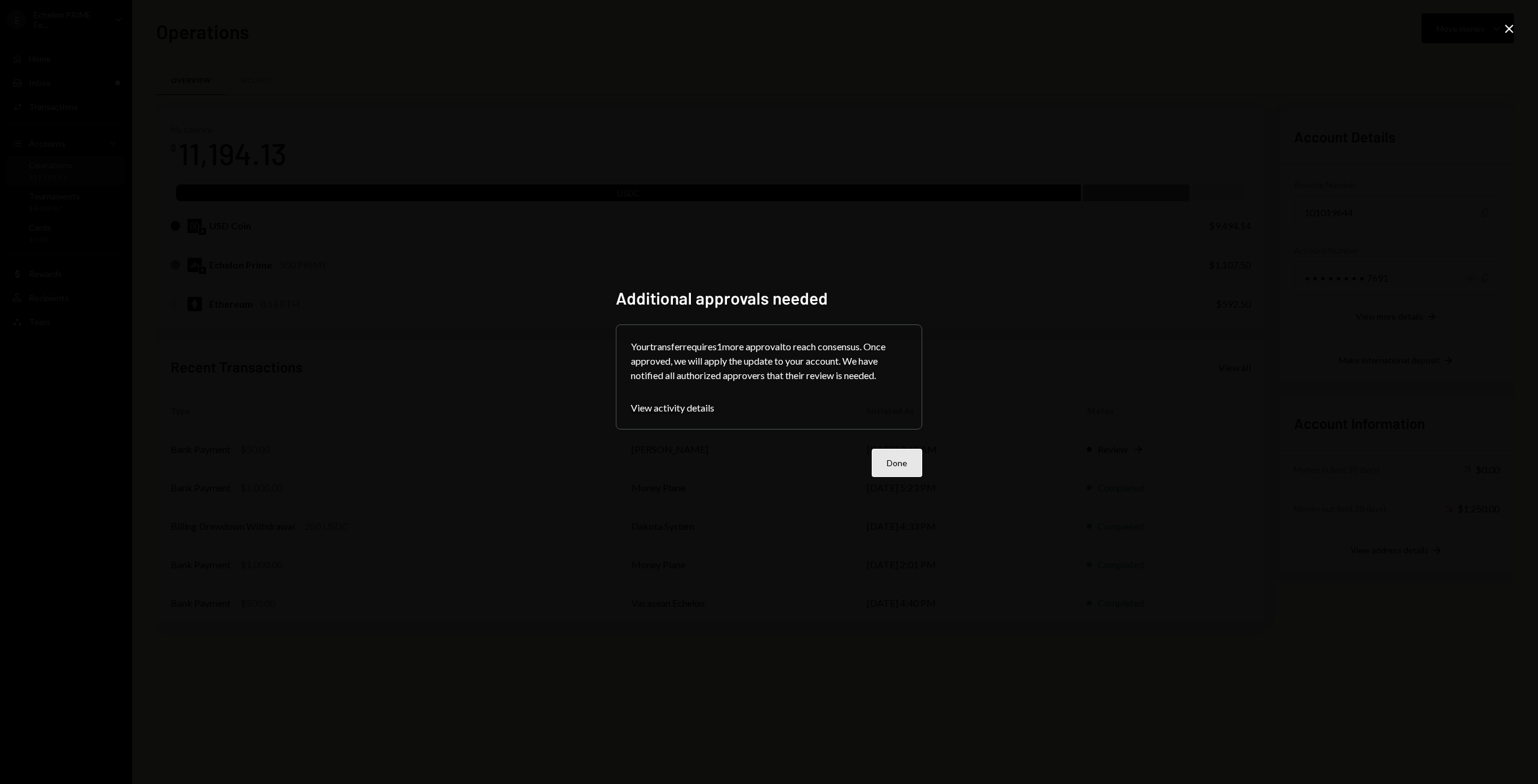
click at [900, 465] on button "Done" at bounding box center [896, 463] width 50 height 28
